Goal: Find specific page/section: Find specific page/section

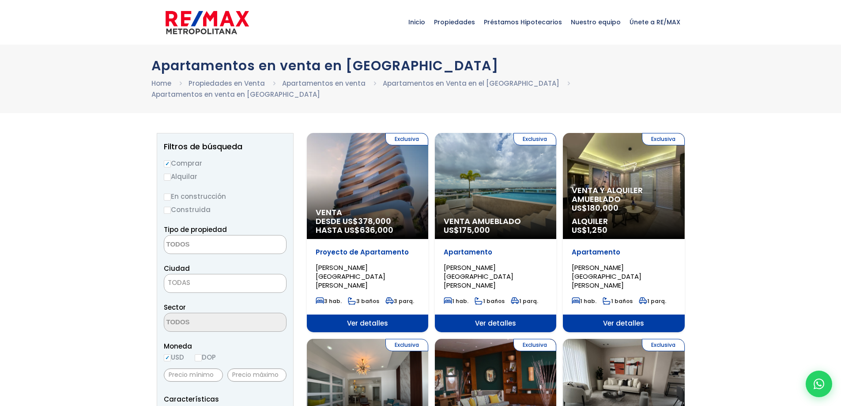
select select
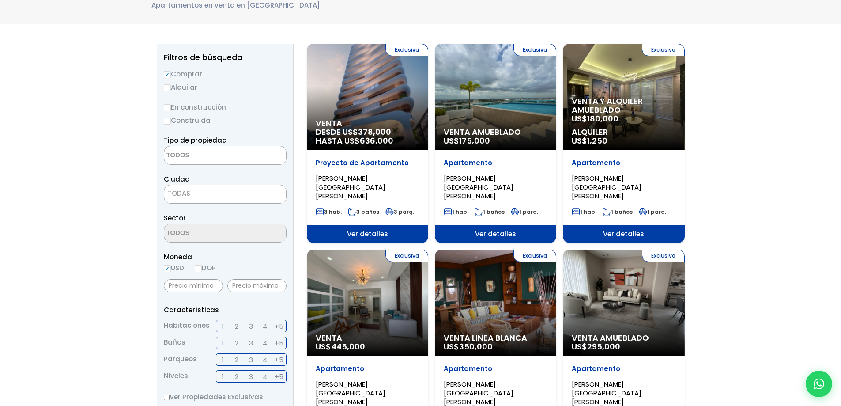
scroll to position [132, 0]
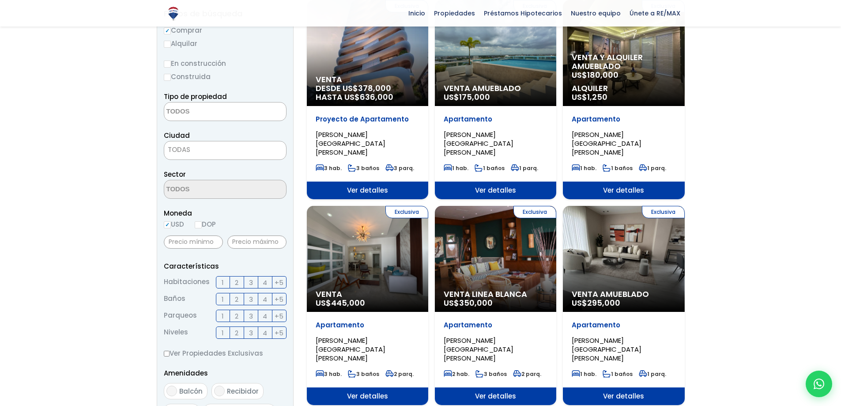
click at [248, 276] on label "3" at bounding box center [251, 282] width 14 height 12
click at [0, 0] on input "3" at bounding box center [0, 0] width 0 height 0
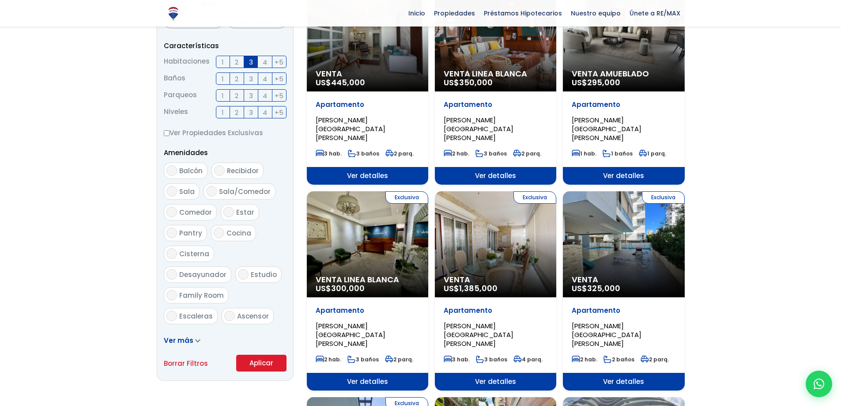
scroll to position [353, 0]
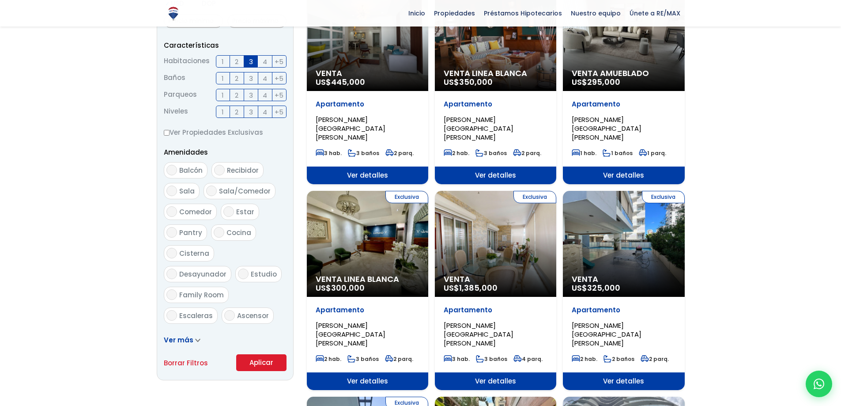
click at [268, 354] on button "Aplicar" at bounding box center [261, 362] width 50 height 17
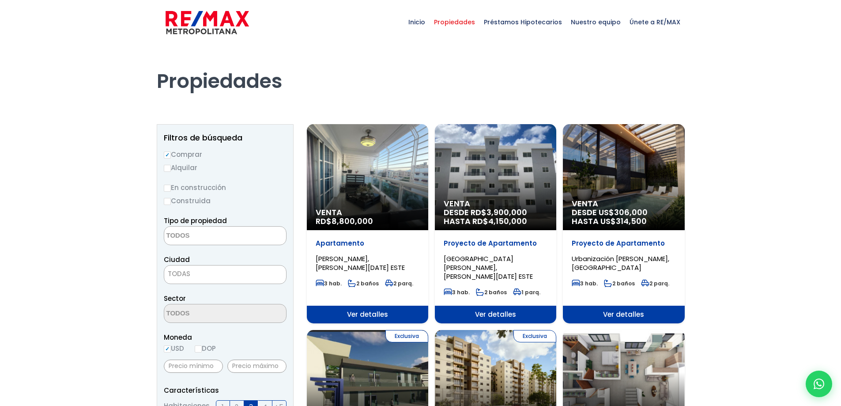
select select
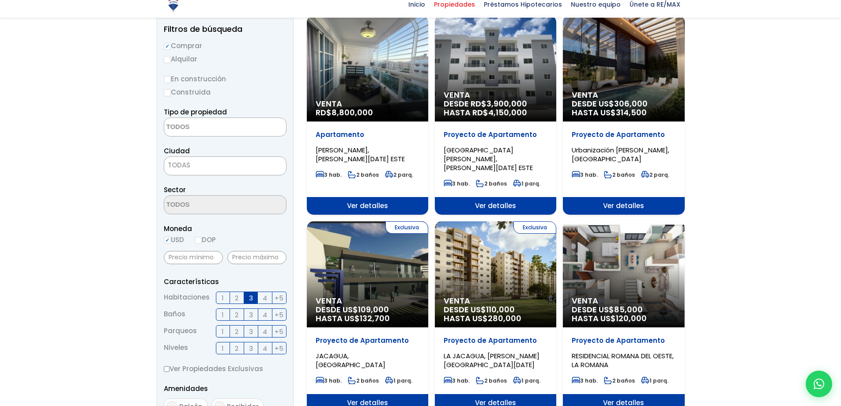
scroll to position [132, 0]
